Goal: Find specific page/section: Find specific page/section

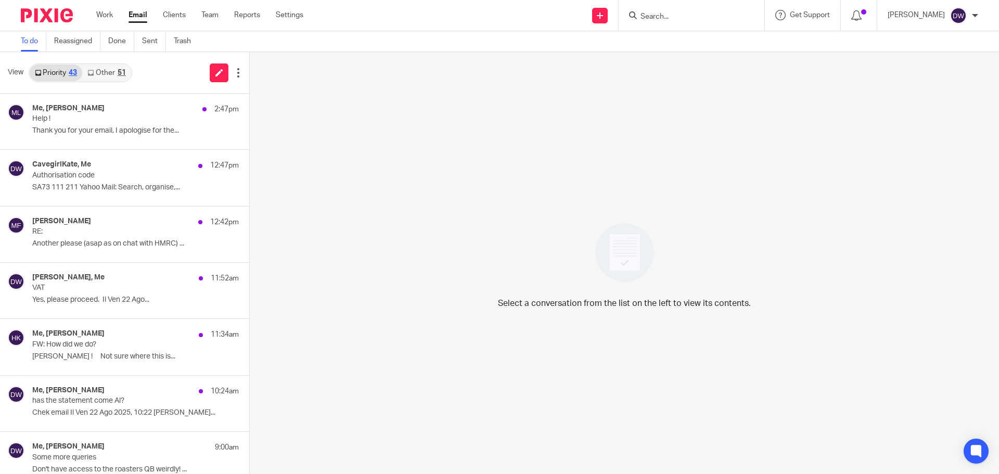
click at [690, 22] on div at bounding box center [691, 15] width 146 height 31
click at [688, 15] on input "Search" at bounding box center [686, 16] width 94 height 9
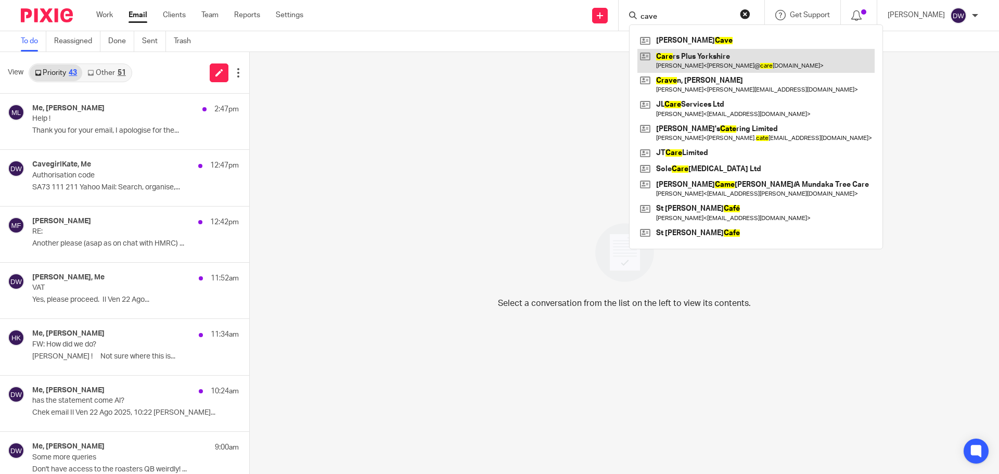
type input "cave"
click at [674, 53] on link at bounding box center [755, 61] width 237 height 24
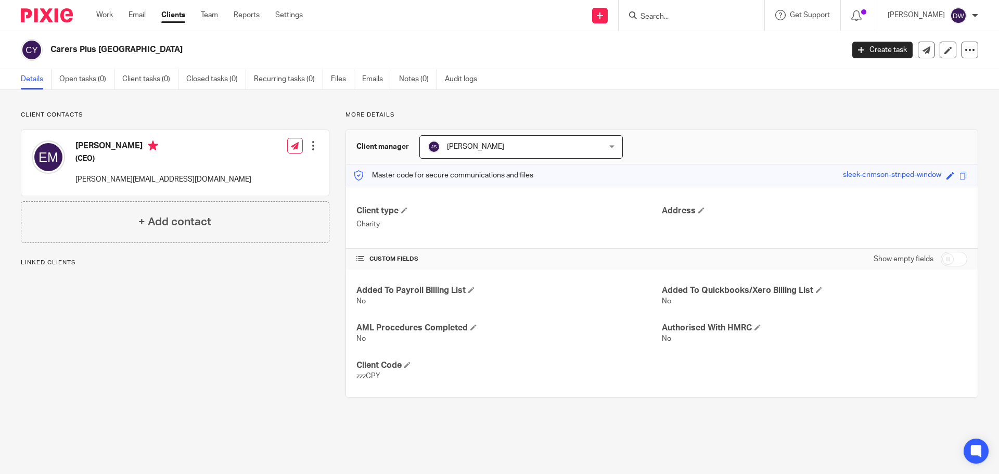
click at [679, 20] on input "Search" at bounding box center [686, 16] width 94 height 9
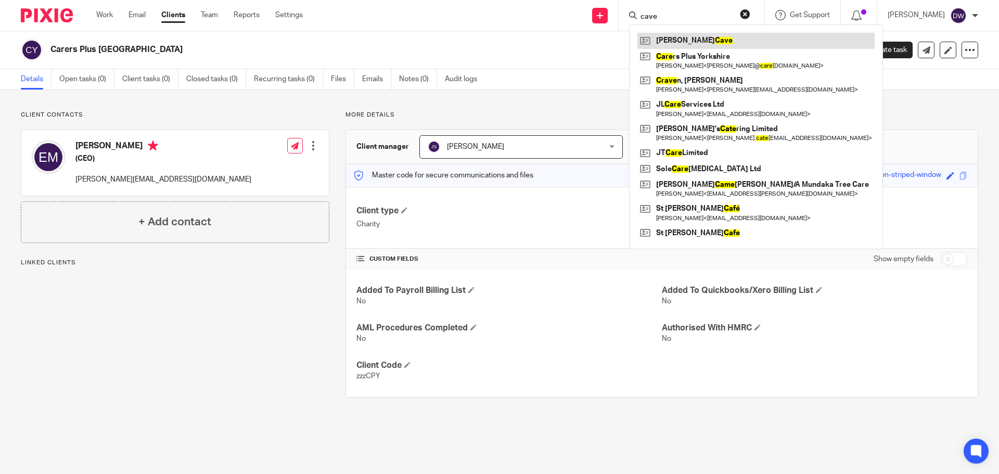
type input "cave"
click at [680, 43] on link at bounding box center [755, 41] width 237 height 16
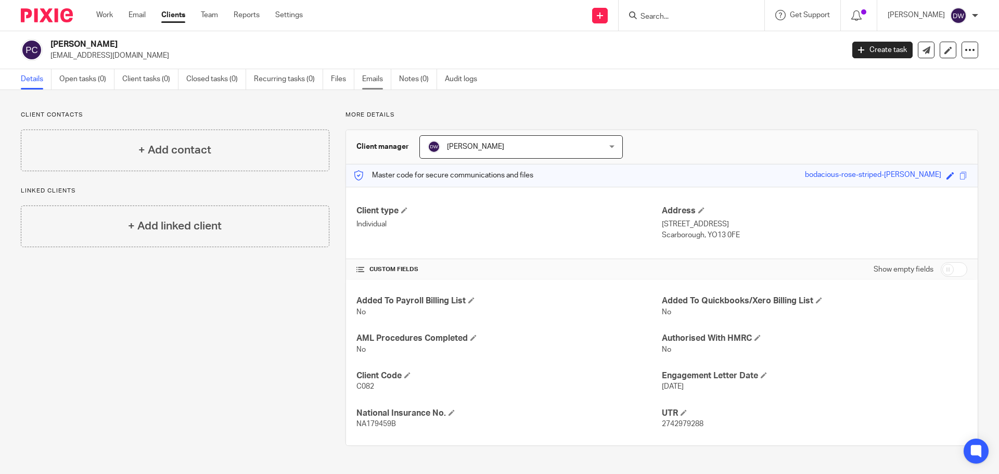
click at [365, 77] on link "Emails" at bounding box center [376, 79] width 29 height 20
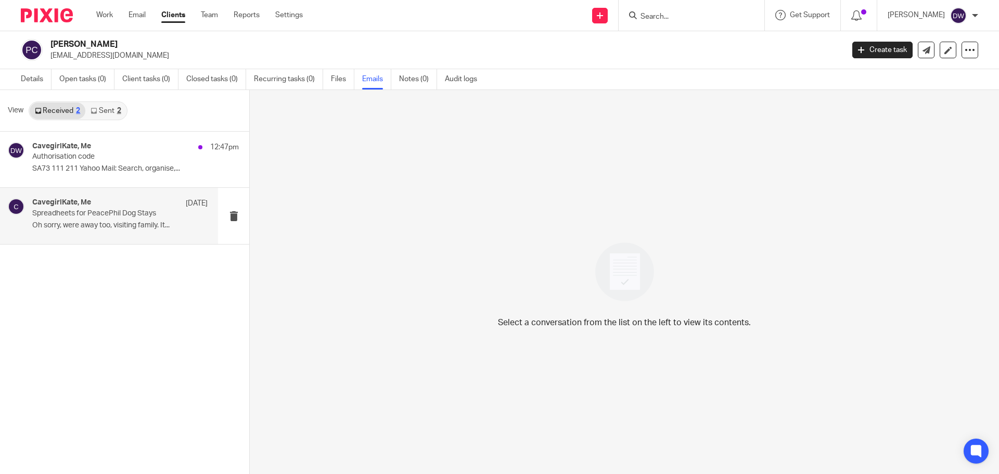
click at [134, 217] on p "Spreadheets for PeacePhil Dog Stays" at bounding box center [102, 213] width 140 height 9
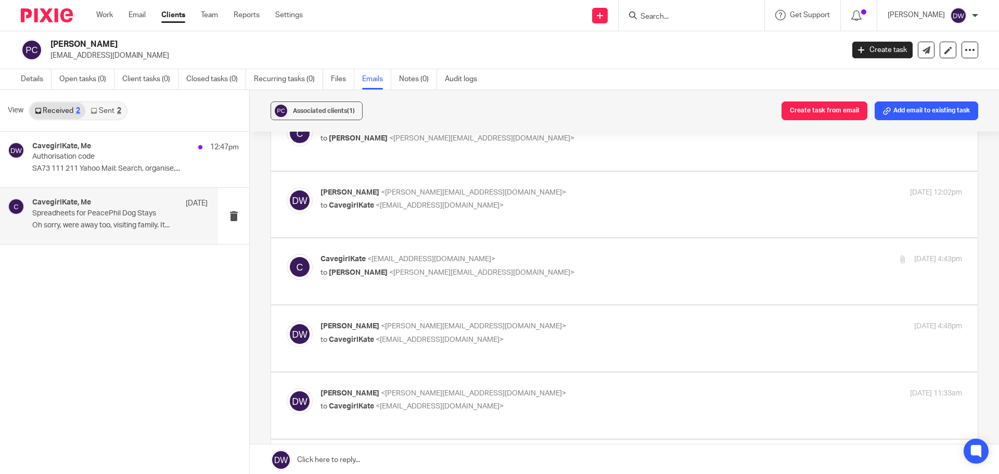
scroll to position [676, 0]
